Goal: Transaction & Acquisition: Book appointment/travel/reservation

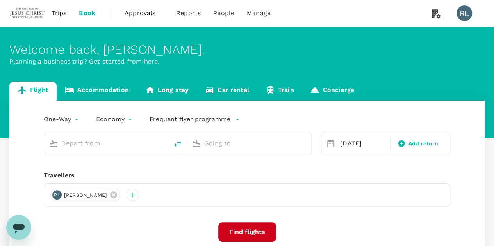
type input "Miri Intl (MYY)"
type input "Kuala Lumpur Intl ([GEOGRAPHIC_DATA])"
type input "Miri Intl (MYY)"
type input "Kuala Lumpur Intl ([GEOGRAPHIC_DATA])"
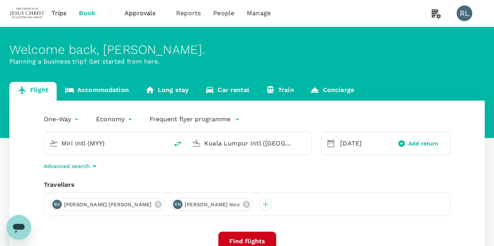
scroll to position [39, 0]
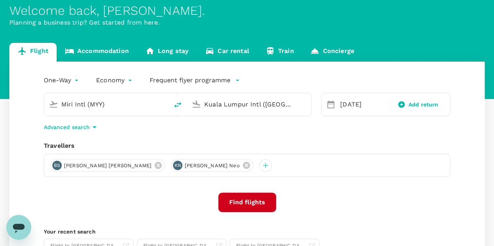
click at [136, 106] on input "Miri Intl (MYY)" at bounding box center [106, 104] width 91 height 12
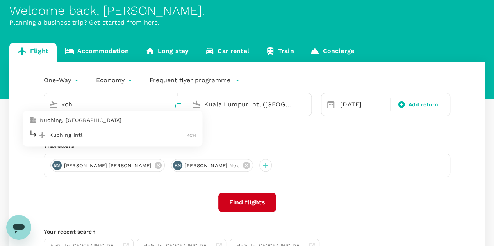
type input "Miri Intl (MYY)"
drag, startPoint x: 238, startPoint y: 103, endPoint x: 234, endPoint y: 107, distance: 5.3
click at [238, 103] on input "Kuala Lumpur Intl ([GEOGRAPHIC_DATA])" at bounding box center [249, 104] width 91 height 12
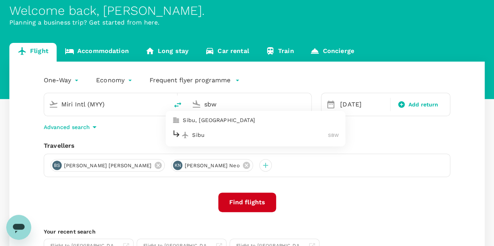
click at [207, 134] on p "Sibu" at bounding box center [260, 135] width 136 height 8
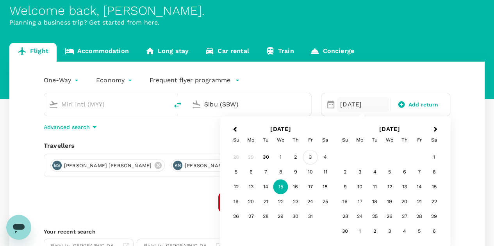
type input "Sibu (SBW)"
click at [310, 159] on div "3" at bounding box center [310, 157] width 15 height 15
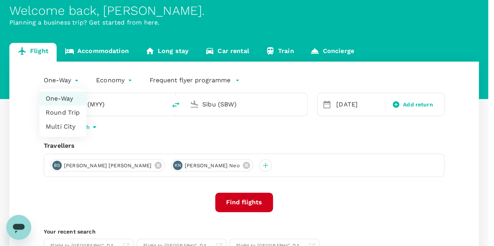
click at [71, 79] on body "Trips Book Approvals 0 Reports People Manage RL Welcome back , [PERSON_NAME] . …" at bounding box center [247, 146] width 494 height 370
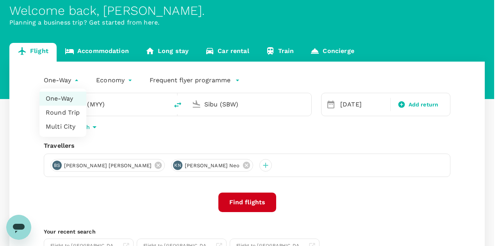
click at [68, 111] on li "Round Trip" at bounding box center [62, 113] width 47 height 14
type input "roundtrip"
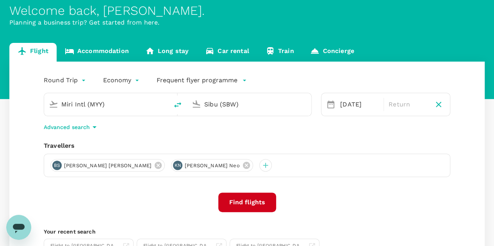
click at [116, 100] on input "Miri Intl (MYY)" at bounding box center [106, 104] width 91 height 12
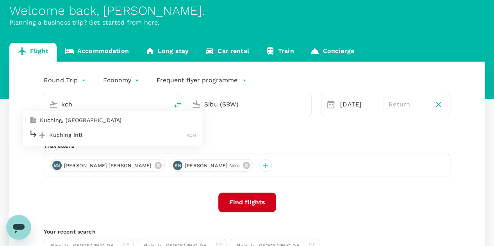
click at [74, 136] on p "Kuching Intl" at bounding box center [117, 135] width 137 height 8
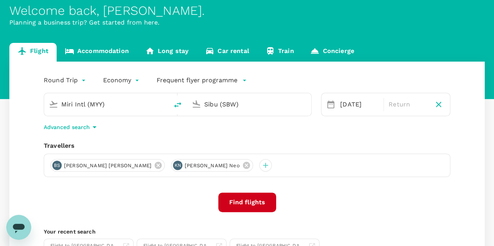
type input "Kuching Intl (KCH)"
drag, startPoint x: 251, startPoint y: 103, endPoint x: 196, endPoint y: 101, distance: 55.4
click at [196, 101] on div "Sibu (SBW)" at bounding box center [247, 102] width 118 height 17
type input "b"
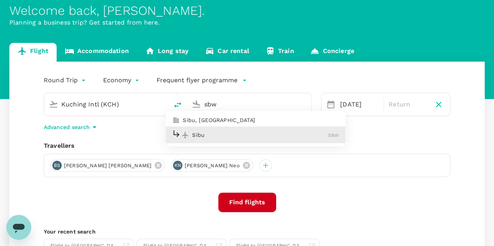
click at [207, 134] on p "Sibu" at bounding box center [260, 135] width 136 height 8
type input "Sibu (SBW)"
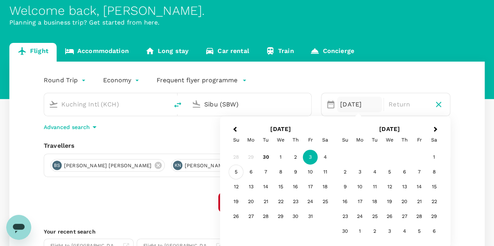
click at [235, 173] on div "5" at bounding box center [236, 172] width 15 height 15
click at [192, 189] on div "Round Trip roundtrip Economy economy Frequent flyer programme Kuching Intl (KCH…" at bounding box center [246, 172] width 475 height 220
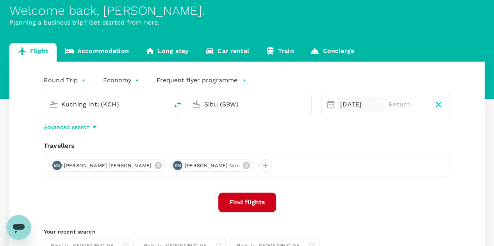
click at [352, 107] on div "[DATE]" at bounding box center [359, 105] width 45 height 16
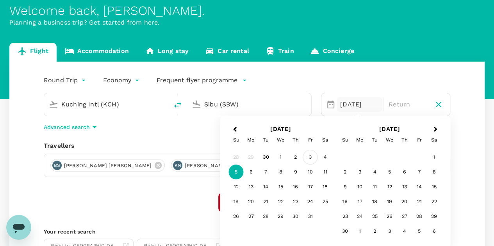
click at [309, 156] on div "3" at bounding box center [310, 157] width 15 height 15
click at [409, 103] on p "Return" at bounding box center [407, 104] width 39 height 9
click at [235, 171] on div "5" at bounding box center [236, 172] width 15 height 15
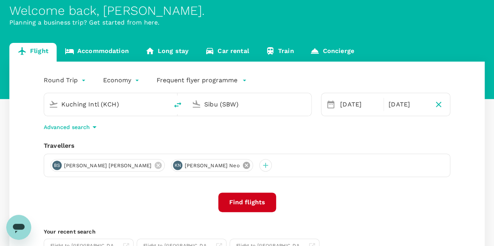
click at [242, 166] on icon at bounding box center [245, 165] width 7 height 7
click at [155, 167] on icon at bounding box center [158, 165] width 7 height 7
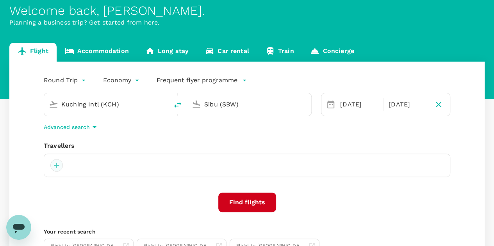
click at [55, 164] on div at bounding box center [56, 165] width 12 height 12
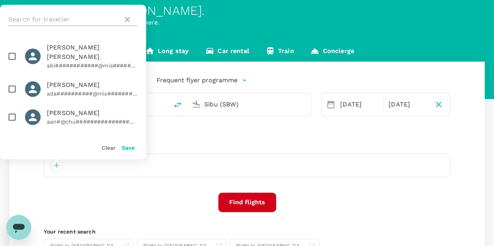
click at [81, 21] on input "text" at bounding box center [64, 19] width 111 height 12
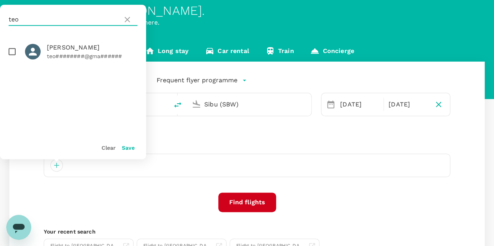
type input "teo"
click at [12, 51] on input "checkbox" at bounding box center [12, 51] width 16 height 16
checkbox input "true"
click at [130, 151] on button "Save" at bounding box center [128, 148] width 13 height 6
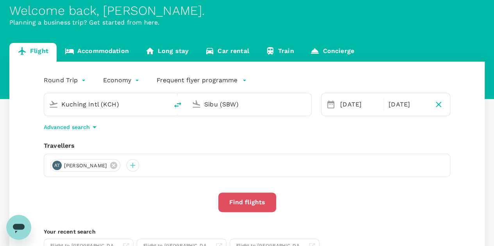
click at [238, 203] on button "Find flights" at bounding box center [247, 203] width 58 height 20
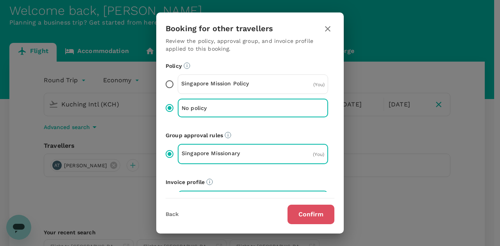
click at [311, 215] on button "Confirm" at bounding box center [310, 215] width 47 height 20
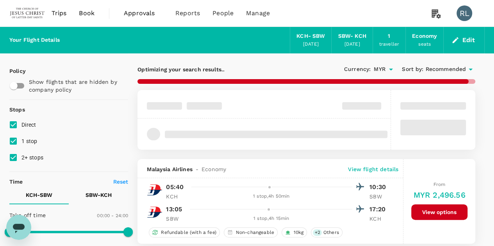
click at [439, 67] on span "Recommended" at bounding box center [445, 69] width 41 height 9
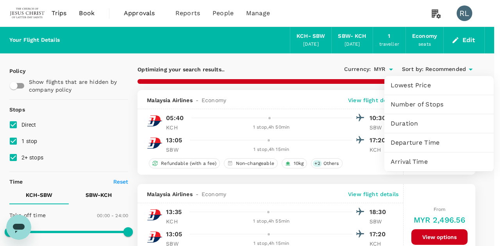
click at [419, 141] on span "Departure Time" at bounding box center [438, 142] width 97 height 9
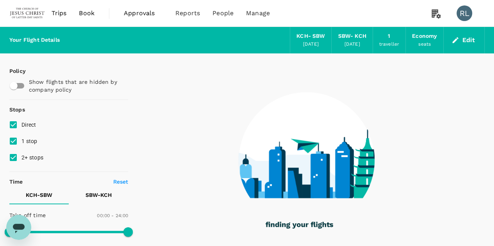
checkbox input "false"
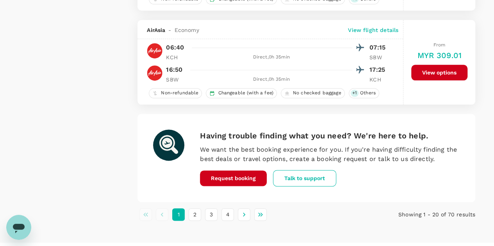
scroll to position [1926, 0]
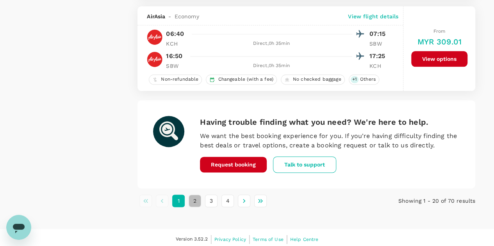
click at [196, 197] on button "2" at bounding box center [194, 201] width 12 height 12
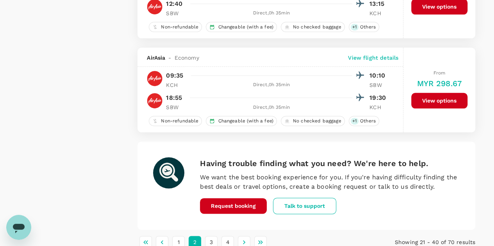
scroll to position [1965, 0]
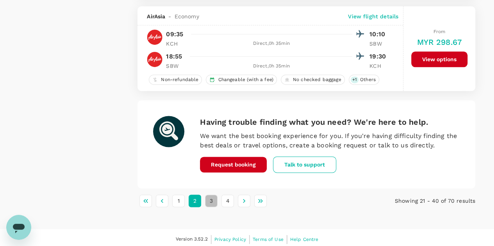
click at [210, 197] on button "3" at bounding box center [211, 201] width 12 height 12
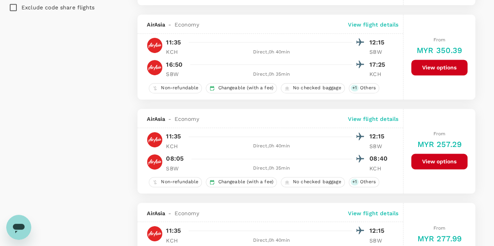
scroll to position [546, 0]
click at [368, 25] on p "View flight details" at bounding box center [373, 24] width 50 height 8
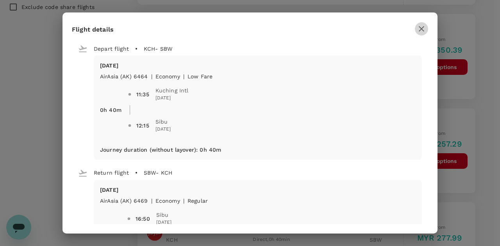
click at [422, 27] on icon "button" at bounding box center [420, 28] width 5 height 5
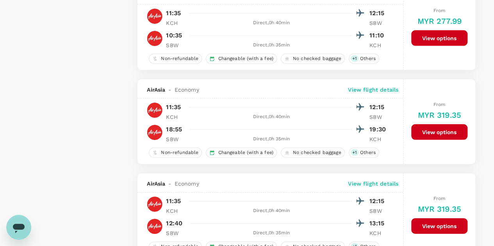
scroll to position [781, 0]
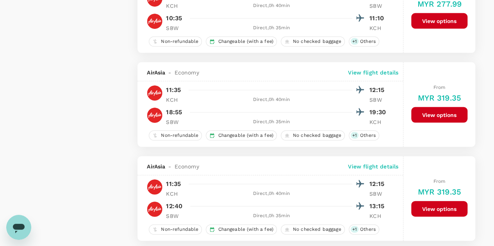
click at [426, 114] on button "View options" at bounding box center [439, 115] width 56 height 16
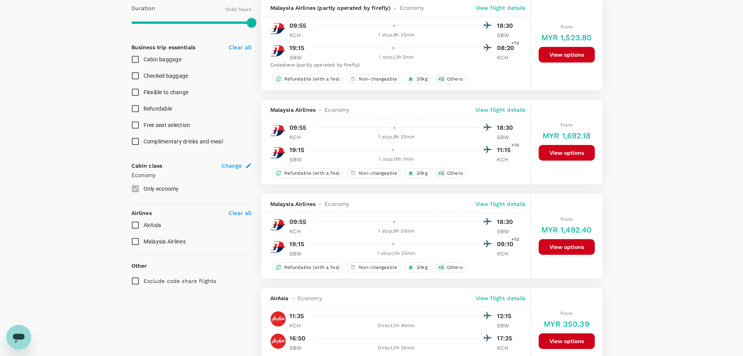
scroll to position [0, 0]
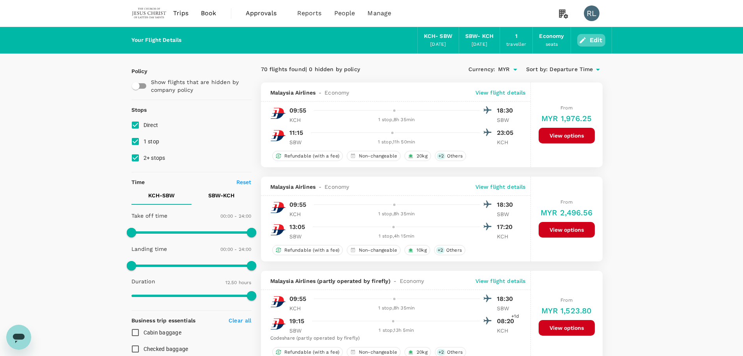
click at [493, 41] on button "Edit" at bounding box center [592, 40] width 28 height 12
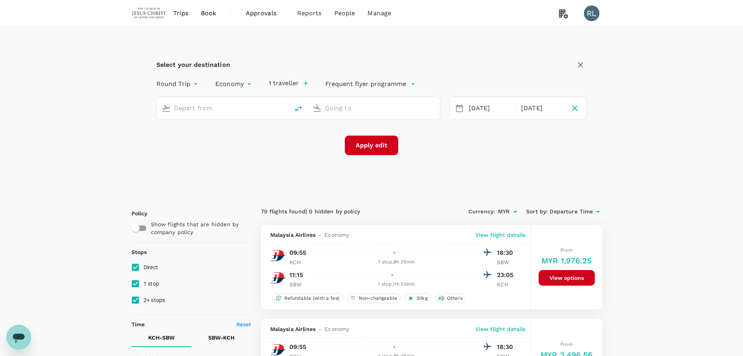
type input "Kuching Intl (KCH)"
type input "Sibu (SBW)"
click at [289, 84] on button "1 traveller" at bounding box center [288, 83] width 39 height 8
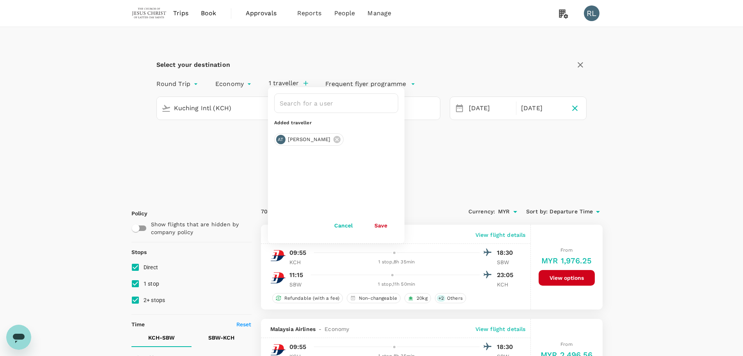
drag, startPoint x: 117, startPoint y: 148, endPoint x: 132, endPoint y: 137, distance: 18.2
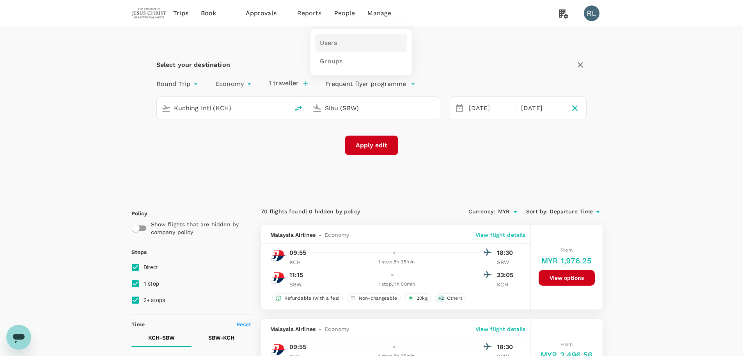
click at [336, 43] on span "Users" at bounding box center [328, 43] width 17 height 9
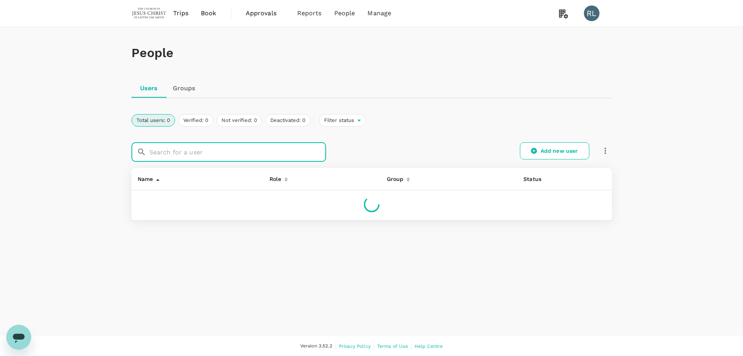
click at [187, 149] on input "text" at bounding box center [237, 152] width 177 height 20
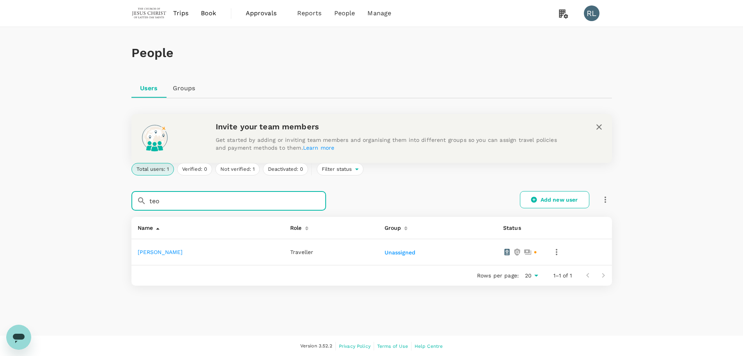
type input "teo"
click at [166, 246] on link "[PERSON_NAME]" at bounding box center [160, 252] width 45 height 6
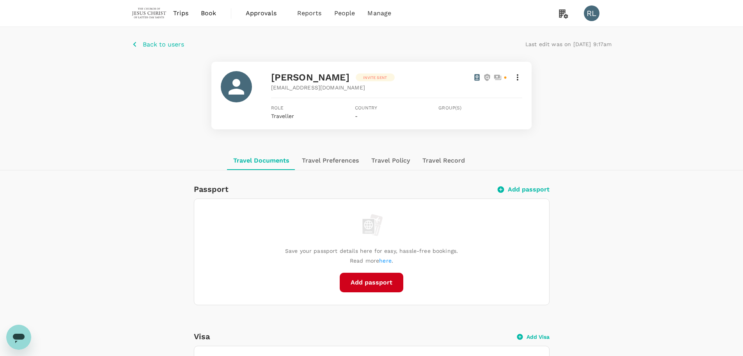
click at [493, 78] on icon at bounding box center [517, 77] width 9 height 9
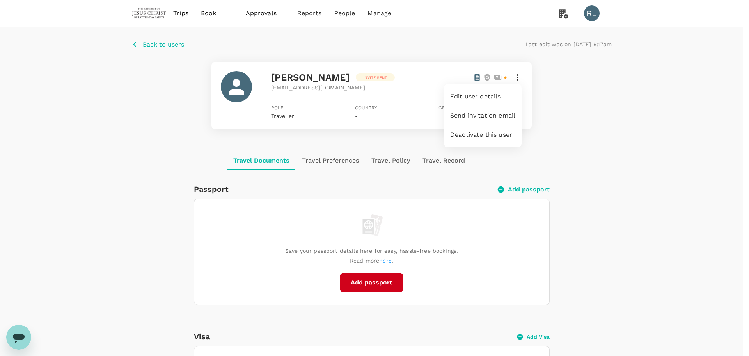
click at [484, 94] on span "Edit user details" at bounding box center [482, 96] width 65 height 9
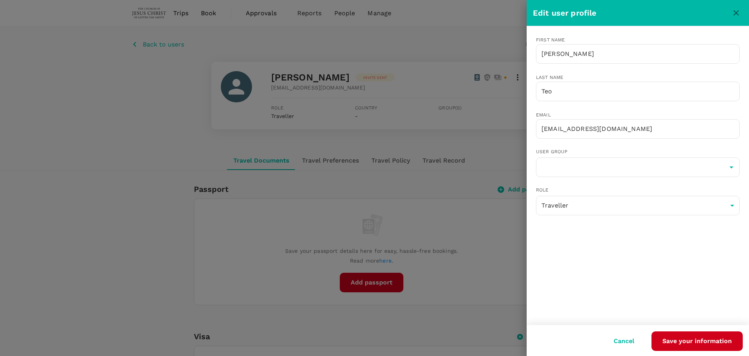
click at [493, 16] on icon "close" at bounding box center [736, 12] width 9 height 9
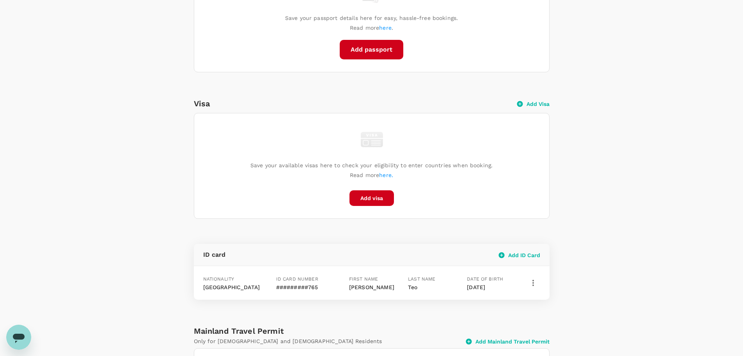
scroll to position [234, 0]
